Goal: Task Accomplishment & Management: Complete application form

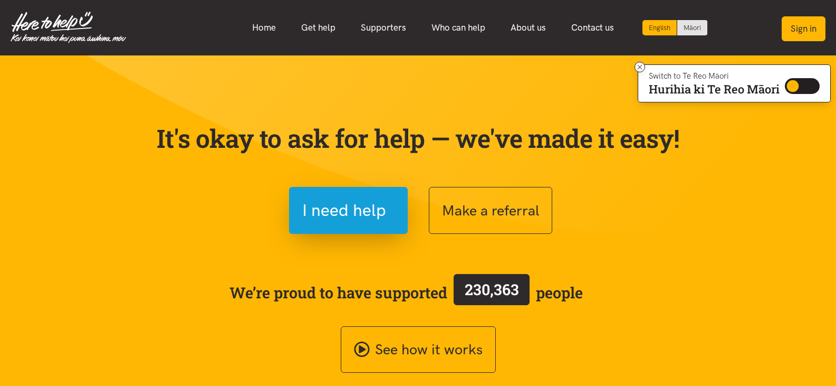
click at [800, 31] on button "Sign in" at bounding box center [804, 28] width 44 height 25
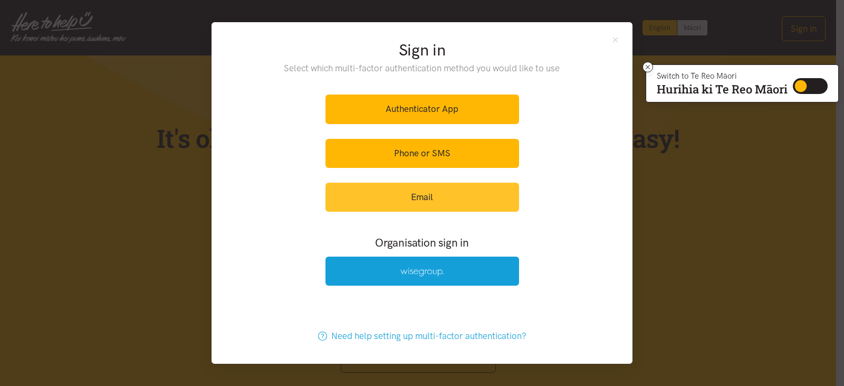
click at [448, 199] on link "Email" at bounding box center [423, 197] width 194 height 29
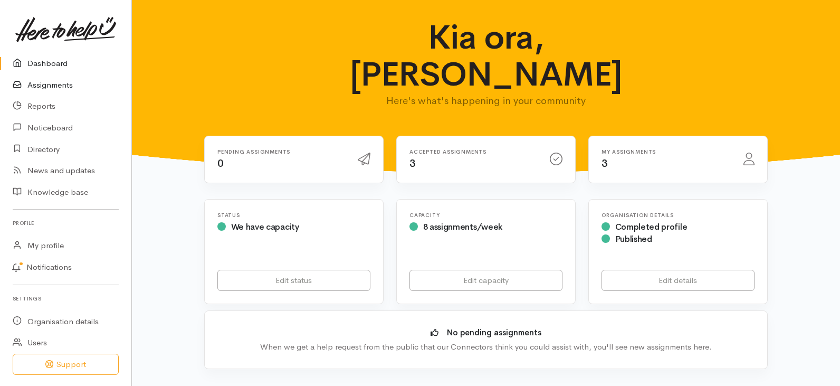
click at [65, 87] on link "Assignments" at bounding box center [65, 85] width 131 height 22
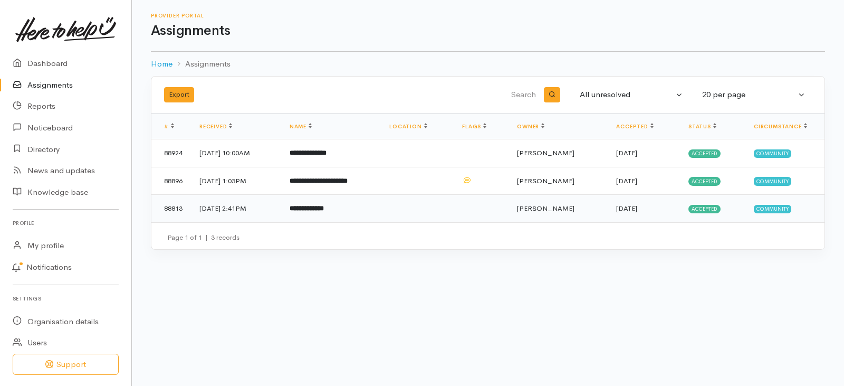
click at [357, 202] on td "**********" at bounding box center [331, 208] width 100 height 27
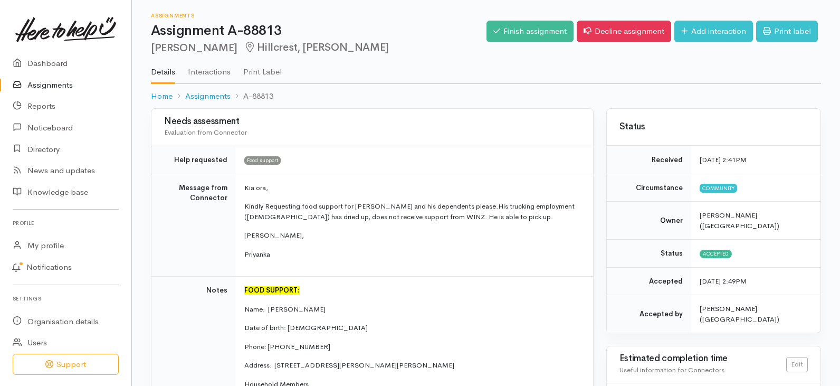
click at [58, 79] on link "Assignments" at bounding box center [65, 85] width 131 height 22
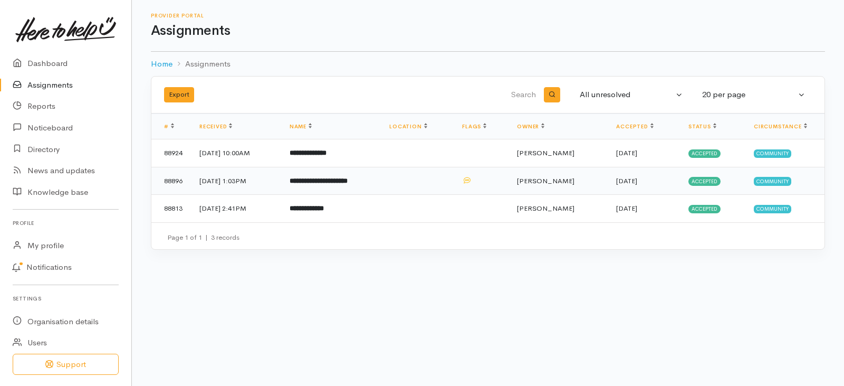
click at [345, 180] on b "**********" at bounding box center [319, 180] width 58 height 7
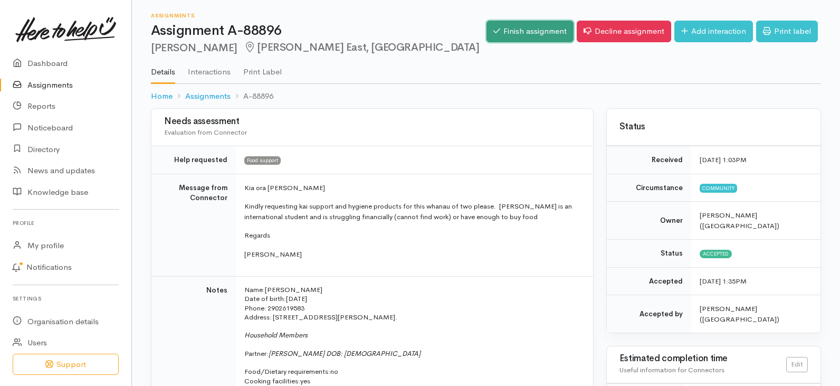
click at [537, 31] on link "Finish assignment" at bounding box center [530, 32] width 87 height 22
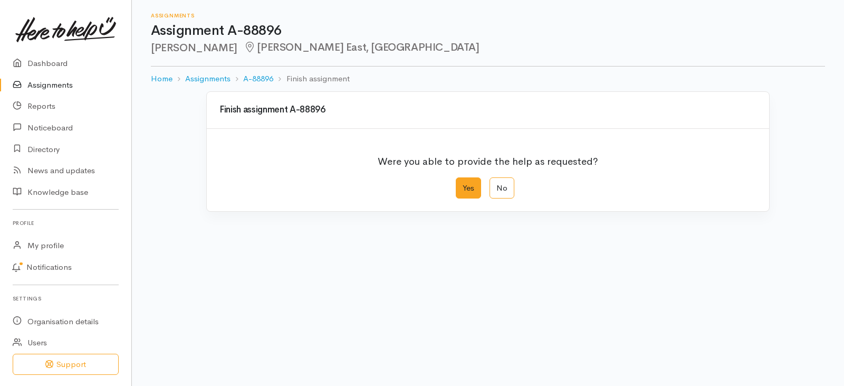
drag, startPoint x: 469, startPoint y: 186, endPoint x: 464, endPoint y: 184, distance: 5.7
click at [468, 186] on label "Yes" at bounding box center [468, 188] width 25 height 22
click at [463, 184] on input "Yes" at bounding box center [459, 180] width 7 height 7
radio input "true"
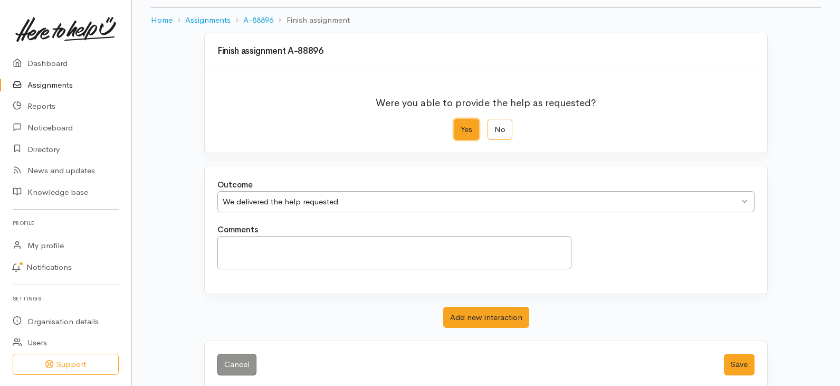
scroll to position [74, 0]
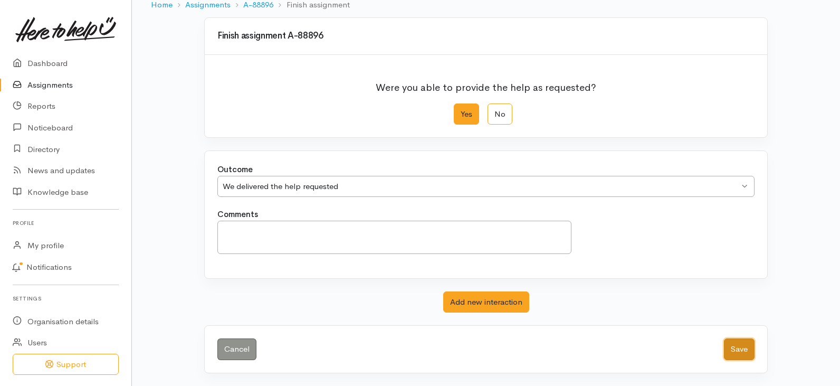
click at [741, 347] on button "Save" at bounding box center [739, 349] width 31 height 22
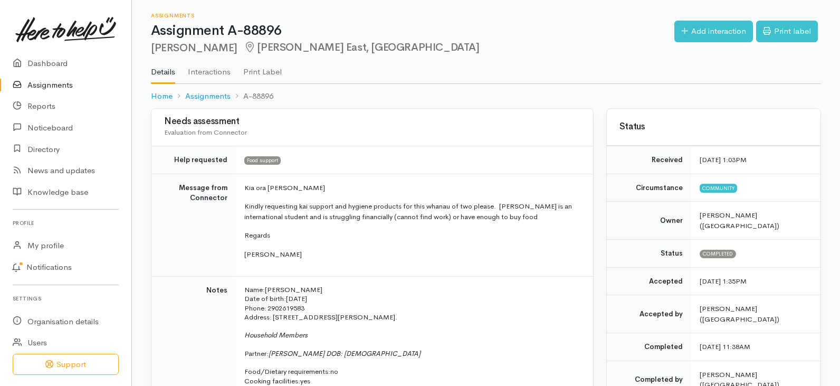
click at [44, 82] on link "Assignments" at bounding box center [65, 85] width 131 height 22
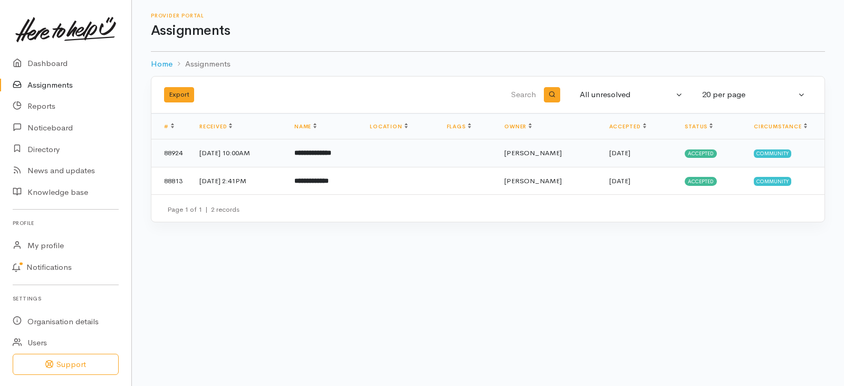
click at [438, 147] on td at bounding box center [399, 153] width 77 height 28
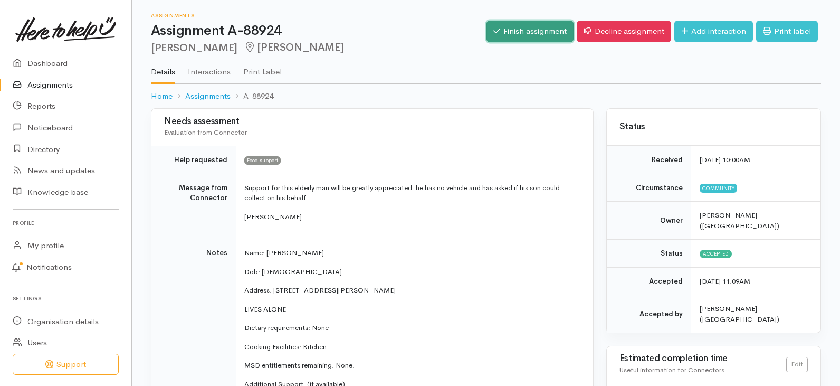
click at [516, 37] on link "Finish assignment" at bounding box center [530, 32] width 87 height 22
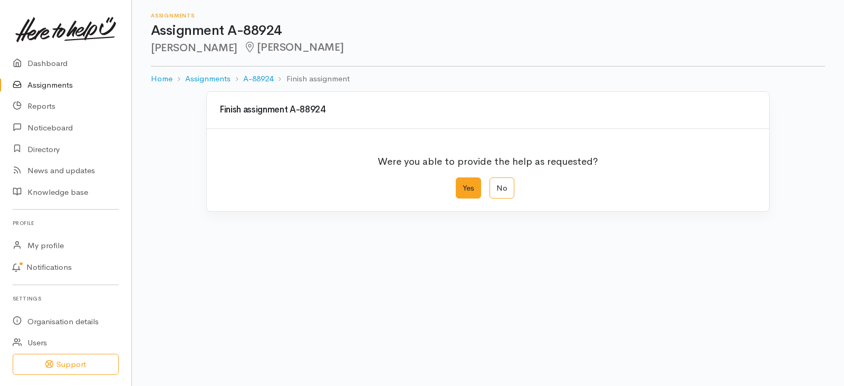
click at [468, 191] on label "Yes" at bounding box center [468, 188] width 25 height 22
click at [463, 184] on input "Yes" at bounding box center [459, 180] width 7 height 7
radio input "true"
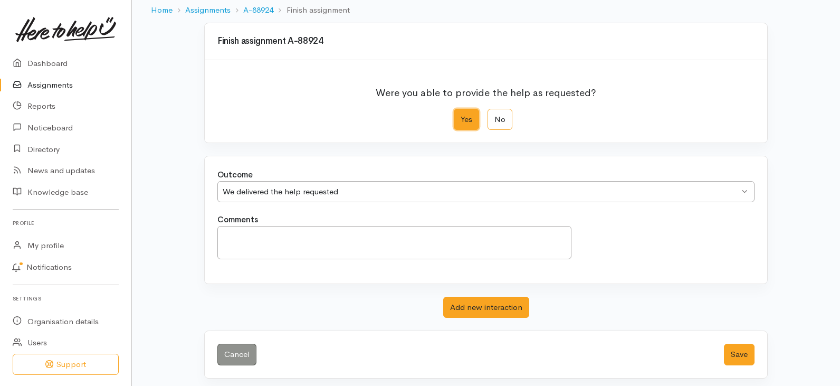
scroll to position [74, 0]
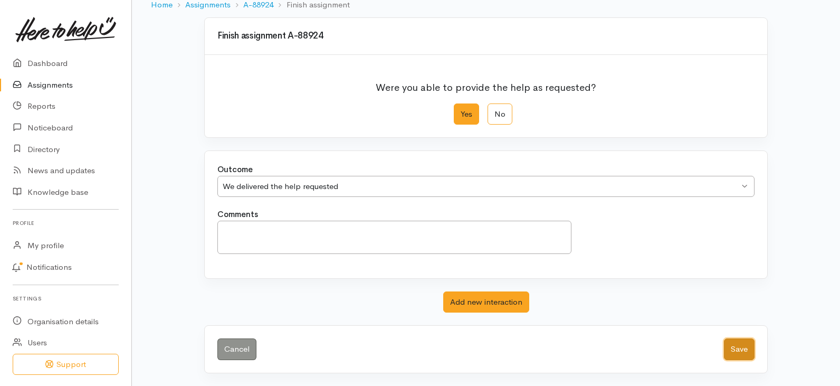
click at [741, 346] on button "Save" at bounding box center [739, 349] width 31 height 22
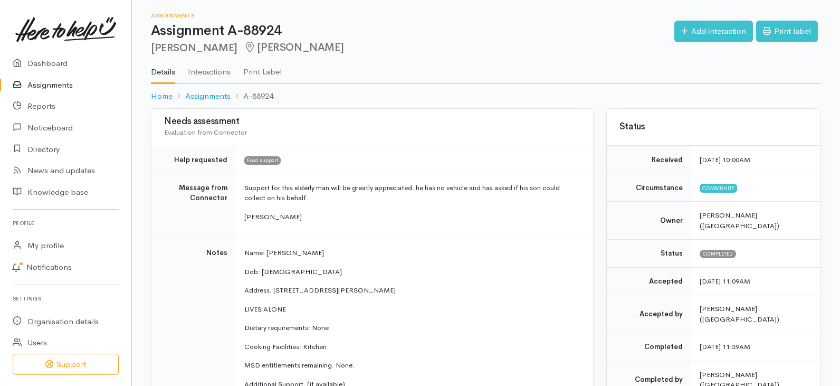
click at [53, 83] on link "Assignments" at bounding box center [65, 85] width 131 height 22
